Goal: Communication & Community: Share content

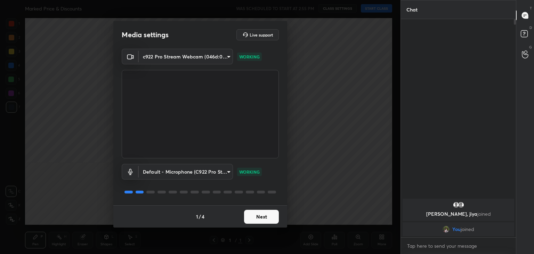
click at [257, 217] on button "Next" at bounding box center [261, 217] width 35 height 14
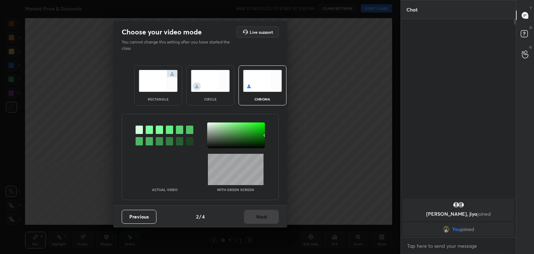
click at [208, 72] on img at bounding box center [210, 81] width 39 height 22
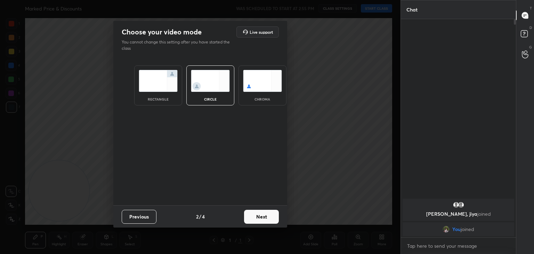
click at [265, 216] on button "Next" at bounding box center [261, 217] width 35 height 14
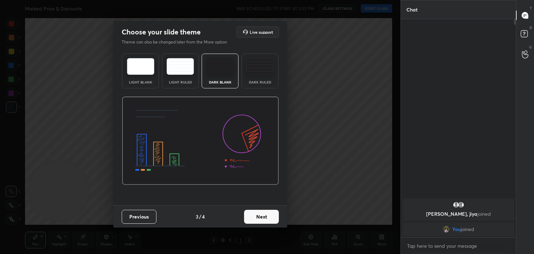
click at [265, 216] on button "Next" at bounding box center [261, 217] width 35 height 14
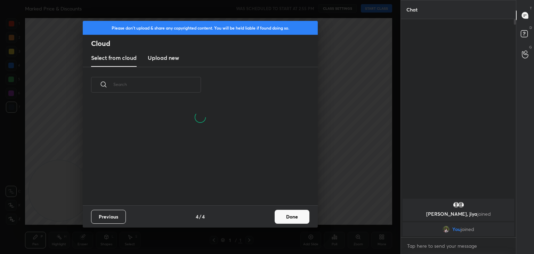
click at [295, 213] on button "Done" at bounding box center [292, 217] width 35 height 14
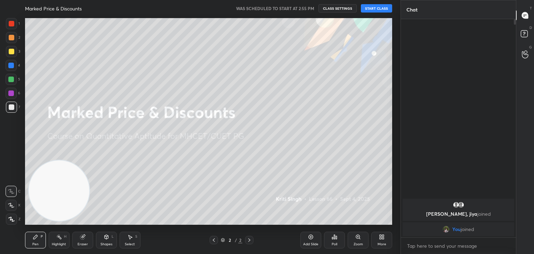
click at [377, 8] on button "START CLASS" at bounding box center [376, 8] width 31 height 8
click at [13, 50] on div at bounding box center [12, 52] width 6 height 6
click at [383, 241] on div "More" at bounding box center [382, 240] width 21 height 17
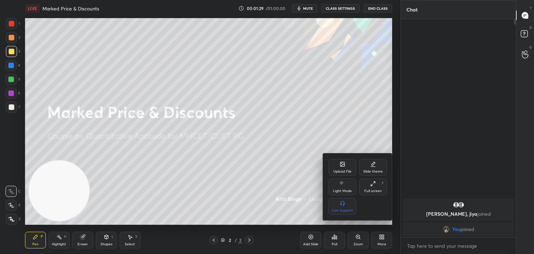
click at [341, 168] on div "Upload File" at bounding box center [343, 167] width 28 height 17
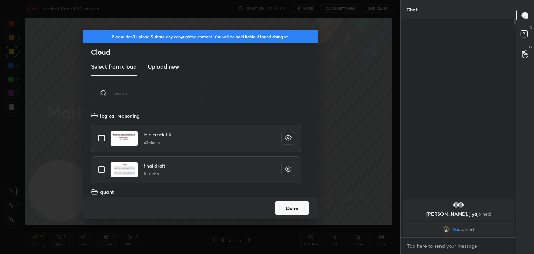
scroll to position [86, 223]
click at [175, 66] on h3 "Upload new" at bounding box center [163, 66] width 31 height 8
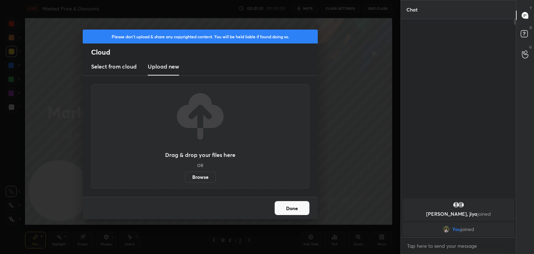
click at [194, 177] on label "Browse" at bounding box center [200, 177] width 31 height 11
click at [185, 177] on input "Browse" at bounding box center [185, 177] width 0 height 11
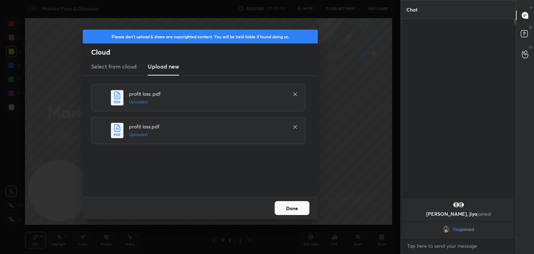
click at [300, 210] on button "Done" at bounding box center [292, 208] width 35 height 14
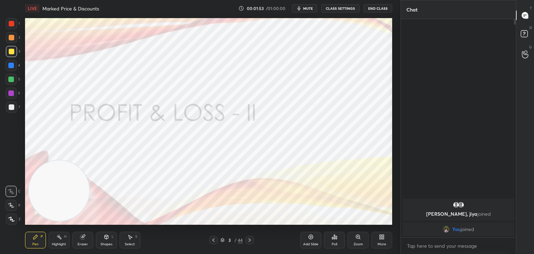
click at [214, 240] on icon at bounding box center [214, 240] width 6 height 6
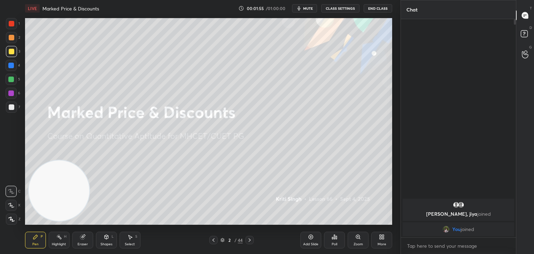
click at [310, 237] on icon at bounding box center [311, 237] width 6 height 6
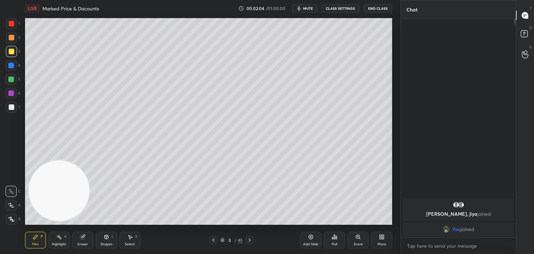
click at [8, 41] on div at bounding box center [11, 37] width 11 height 11
click at [216, 231] on div "Pen P Highlight H Eraser Shapes L Select S 3 / 45 Add Slide Poll Zoom More" at bounding box center [208, 240] width 367 height 28
click at [212, 238] on icon at bounding box center [214, 240] width 6 height 6
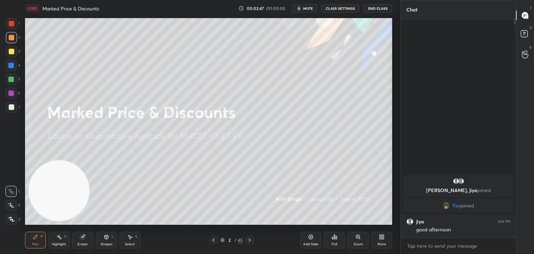
click at [310, 237] on icon at bounding box center [311, 237] width 6 height 6
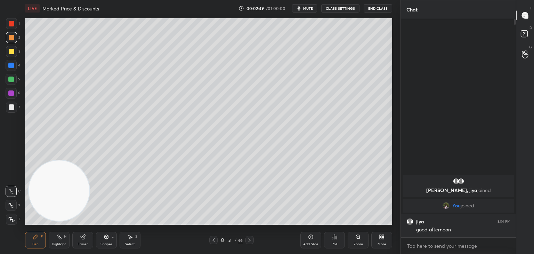
click at [11, 53] on div at bounding box center [12, 52] width 6 height 6
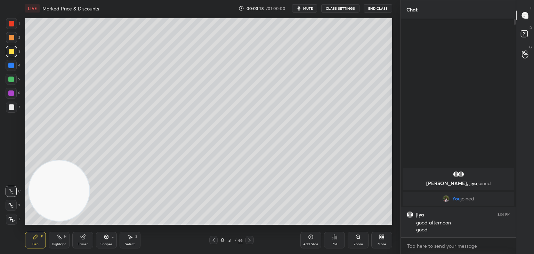
click at [309, 10] on button "mute" at bounding box center [304, 8] width 25 height 8
click at [301, 9] on button "unmute" at bounding box center [304, 8] width 25 height 8
click at [216, 241] on icon at bounding box center [214, 240] width 6 height 6
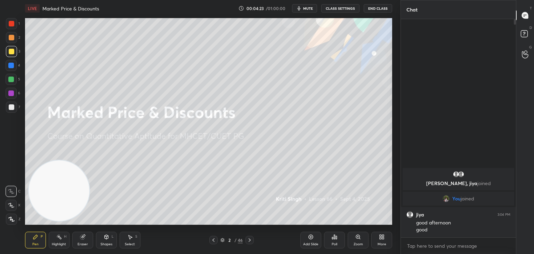
click at [10, 108] on div at bounding box center [12, 107] width 6 height 6
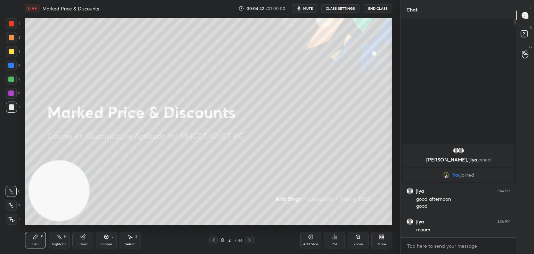
click at [313, 12] on button "mute" at bounding box center [304, 8] width 25 height 8
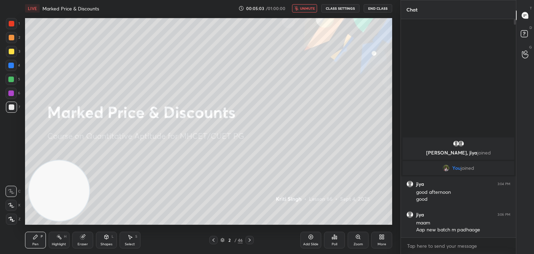
click at [307, 9] on span "unmute" at bounding box center [307, 8] width 15 height 5
click at [313, 234] on icon at bounding box center [311, 237] width 6 height 6
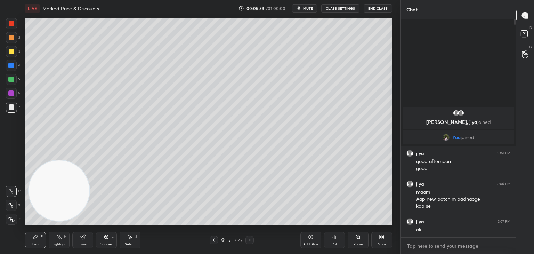
click at [429, 248] on textarea at bounding box center [459, 245] width 104 height 11
type textarea "x"
paste textarea "[URL][DOMAIN_NAME]"
type textarea "[URL][DOMAIN_NAME]"
type textarea "x"
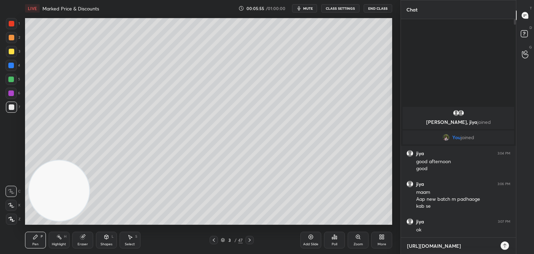
scroll to position [233, 113]
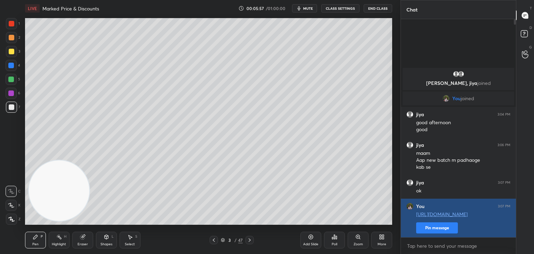
click at [437, 226] on button "Pin message" at bounding box center [437, 227] width 42 height 11
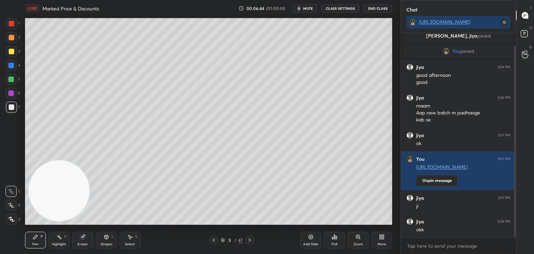
scroll to position [21, 0]
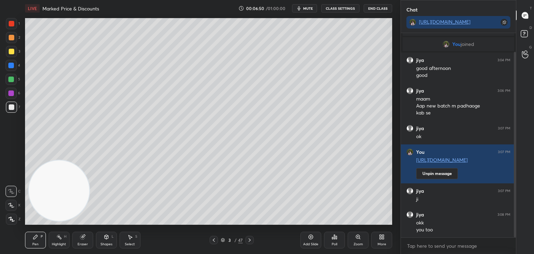
click at [376, 10] on button "End Class" at bounding box center [378, 8] width 29 height 8
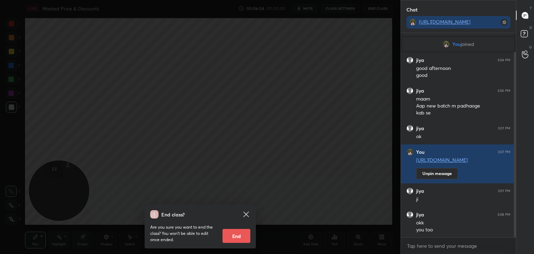
click at [240, 235] on button "End" at bounding box center [237, 236] width 28 height 14
type textarea "x"
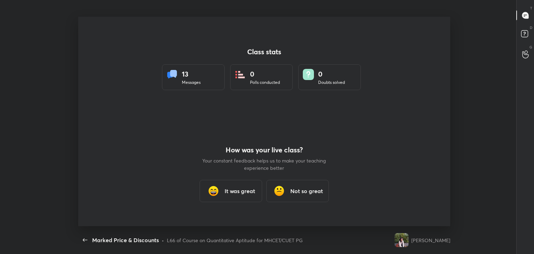
scroll to position [0, 0]
